Goal: Book appointment/travel/reservation

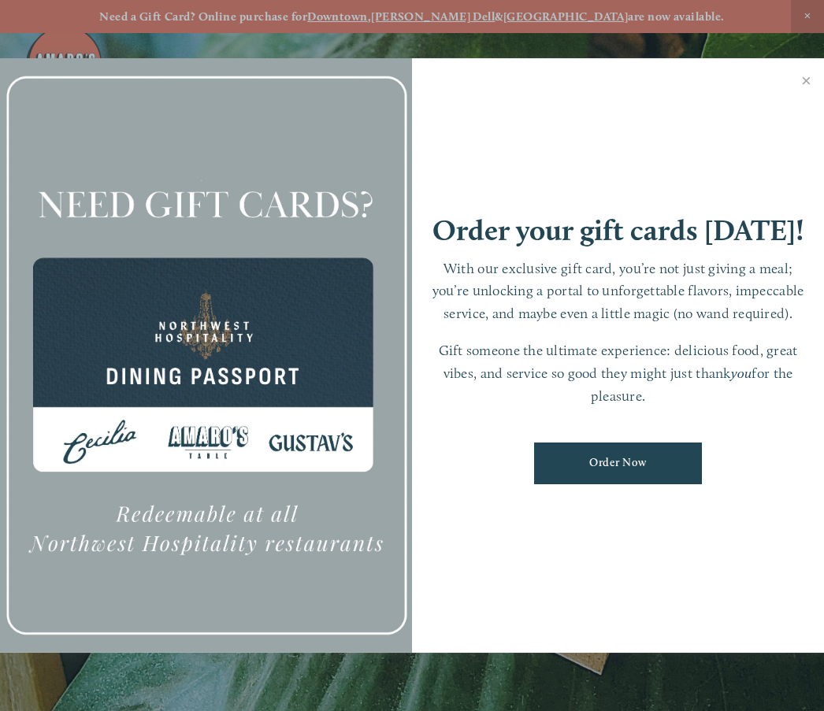
click at [804, 80] on link "Close" at bounding box center [806, 83] width 31 height 44
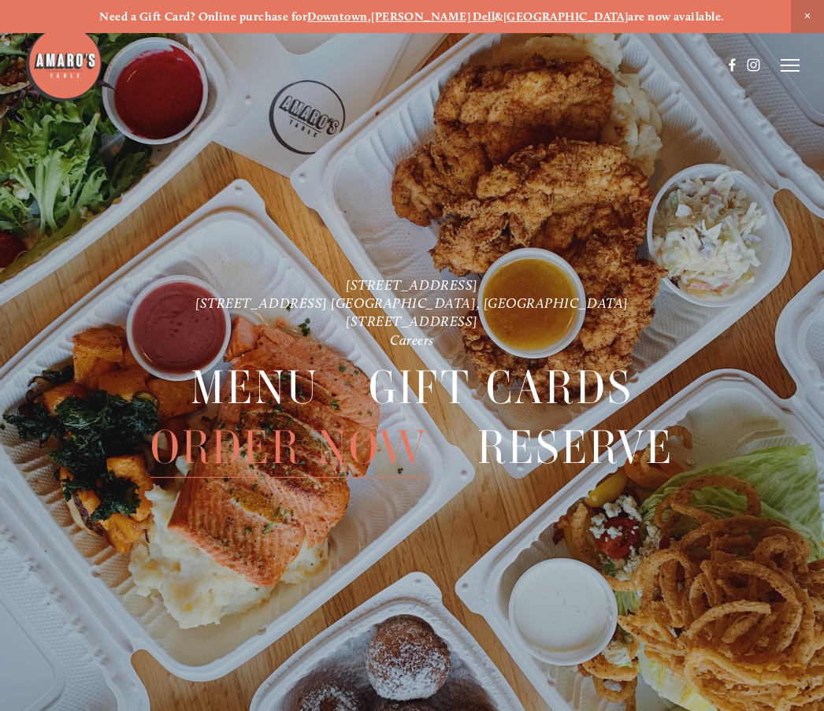
click at [265, 376] on span "Menu" at bounding box center [255, 387] width 128 height 61
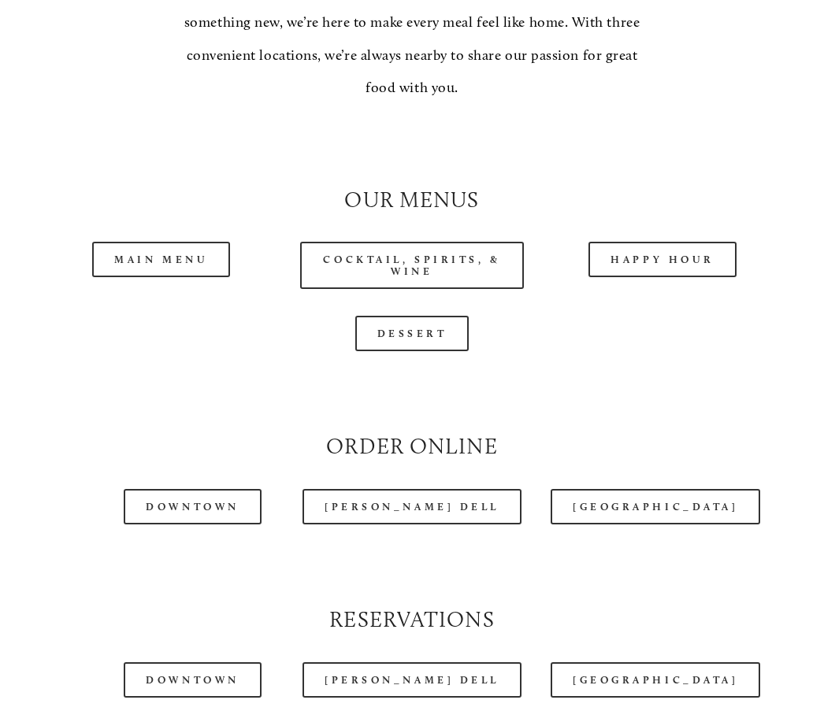
scroll to position [1253, 0]
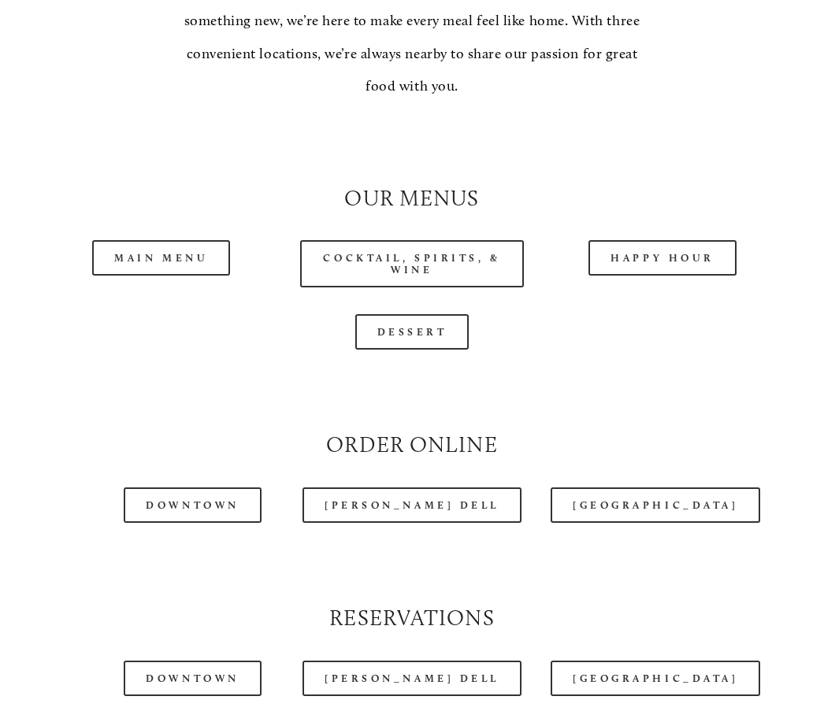
click at [412, 506] on link "[PERSON_NAME] Dell" at bounding box center [411, 505] width 219 height 35
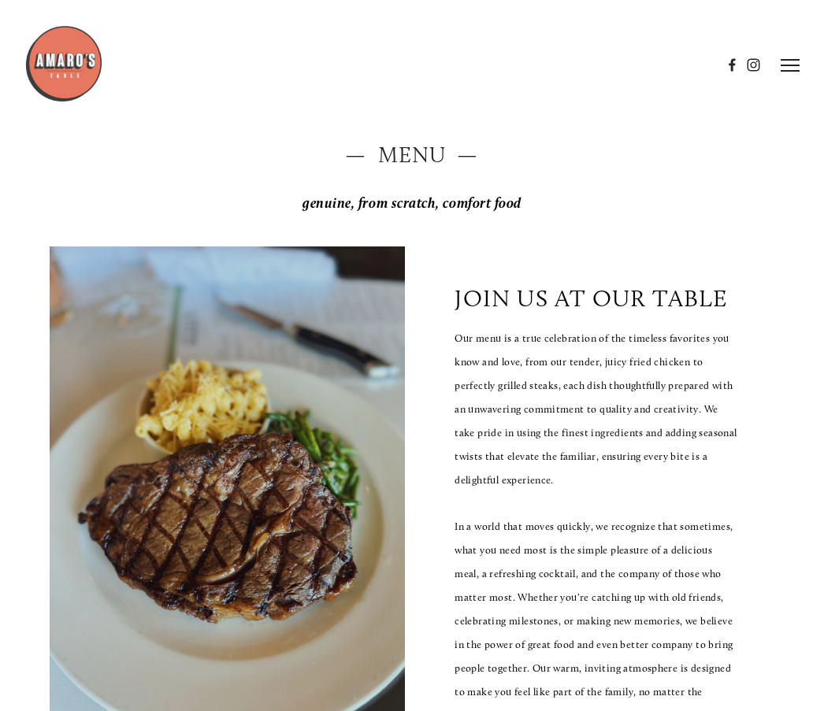
scroll to position [0, 0]
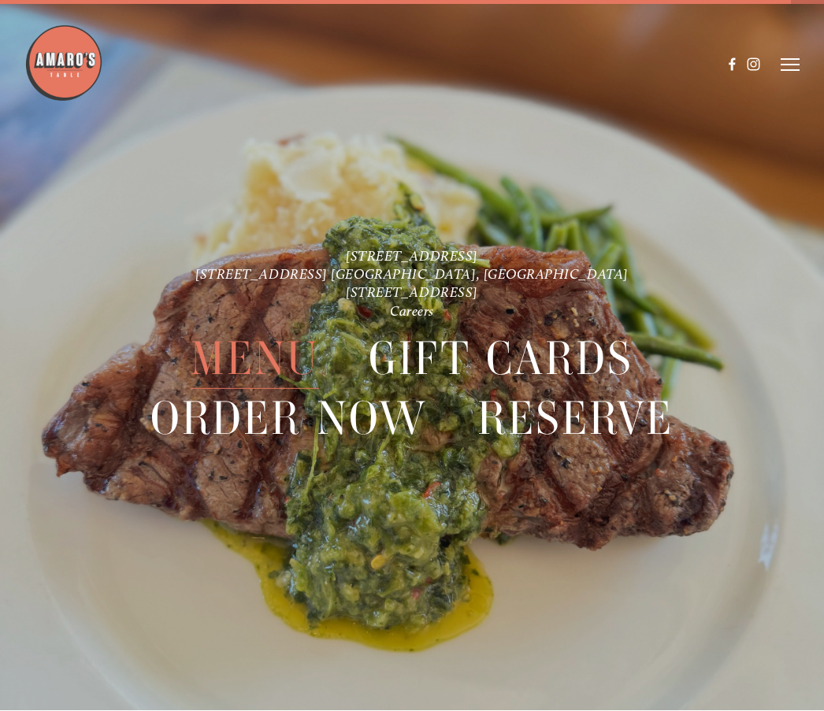
scroll to position [33, 0]
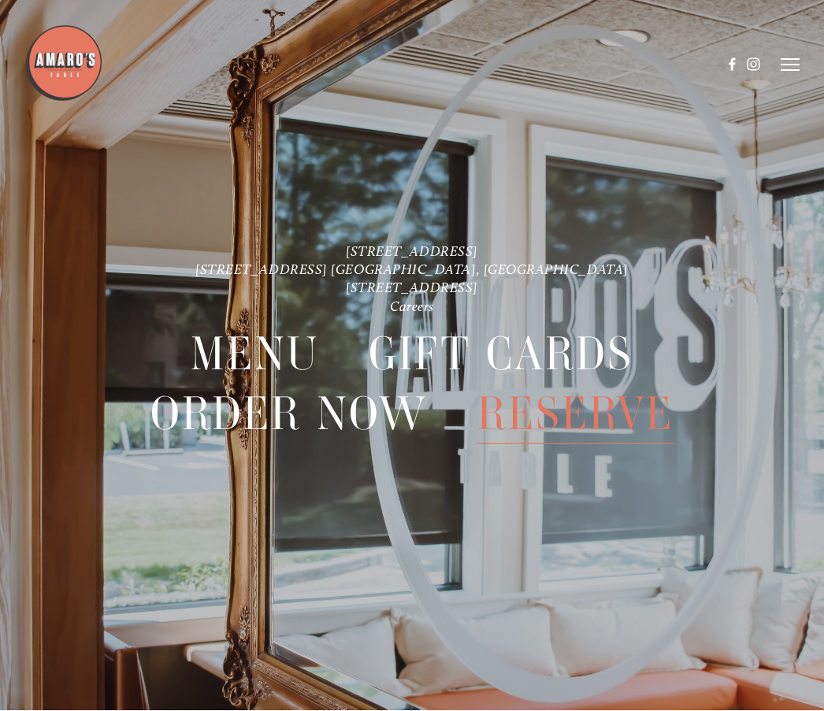
click at [589, 417] on span "Reserve" at bounding box center [575, 414] width 197 height 61
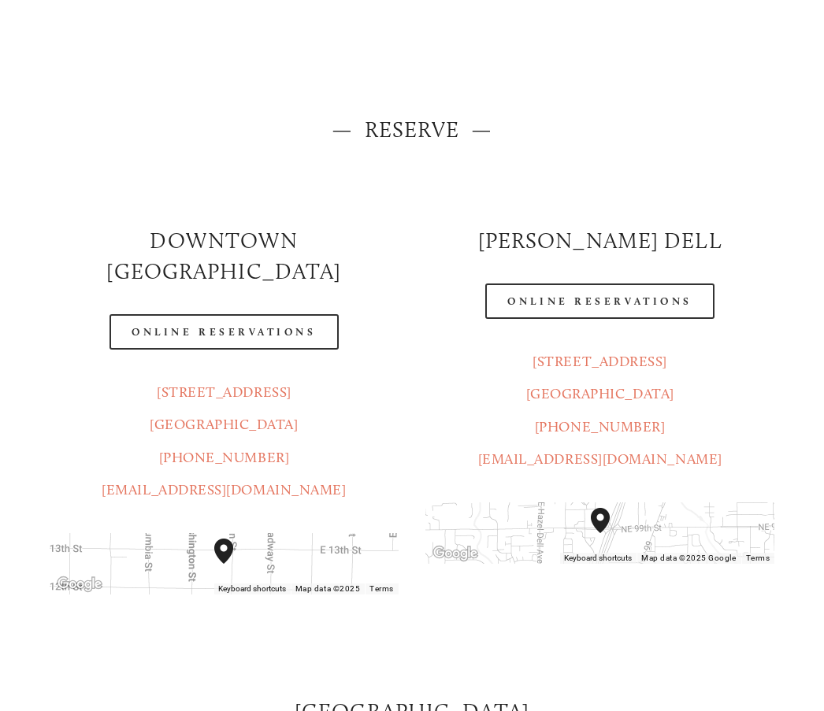
scroll to position [92, 0]
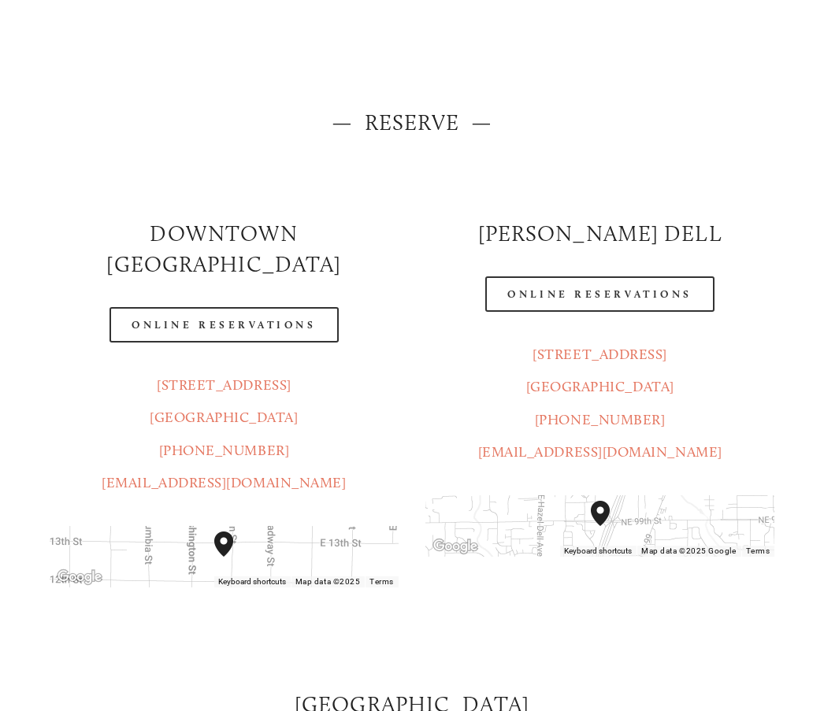
click at [589, 295] on link "Online Reservations" at bounding box center [599, 294] width 228 height 35
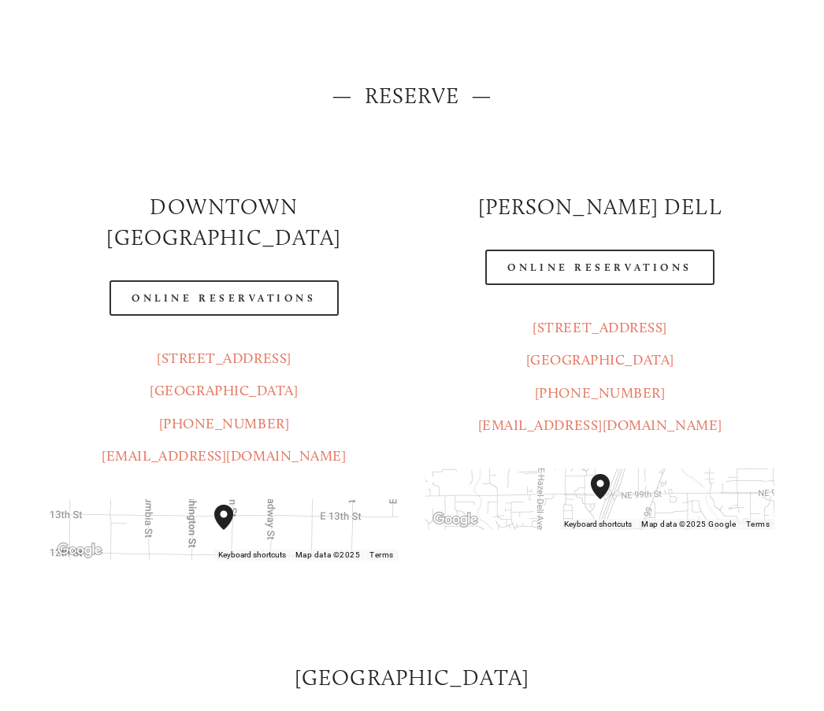
click at [217, 280] on link "Online Reservations" at bounding box center [223, 297] width 228 height 35
